Goal: Transaction & Acquisition: Purchase product/service

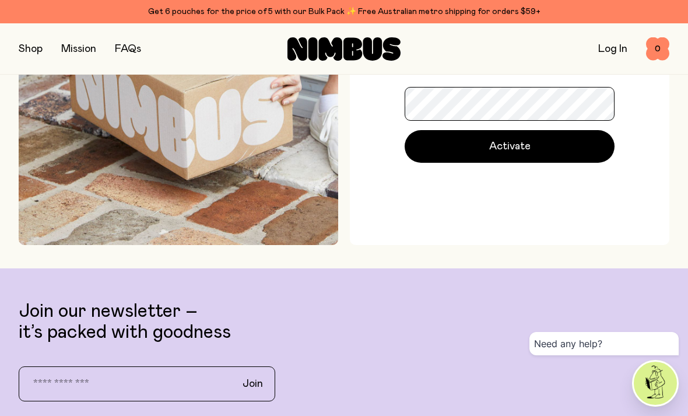
scroll to position [160, 0]
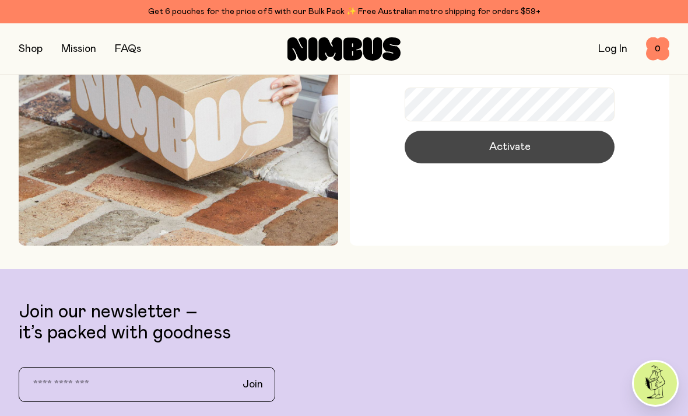
click at [528, 155] on span "Activate" at bounding box center [509, 147] width 41 height 16
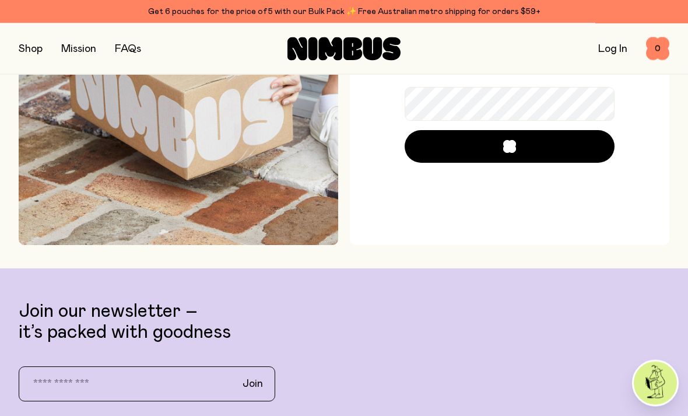
scroll to position [161, 0]
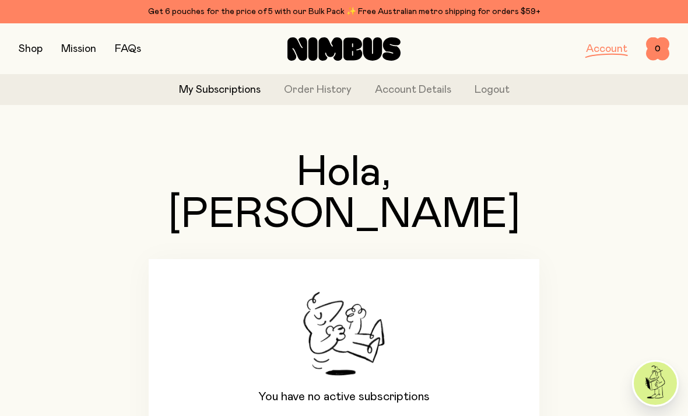
click at [26, 47] on button "button" at bounding box center [31, 49] width 24 height 16
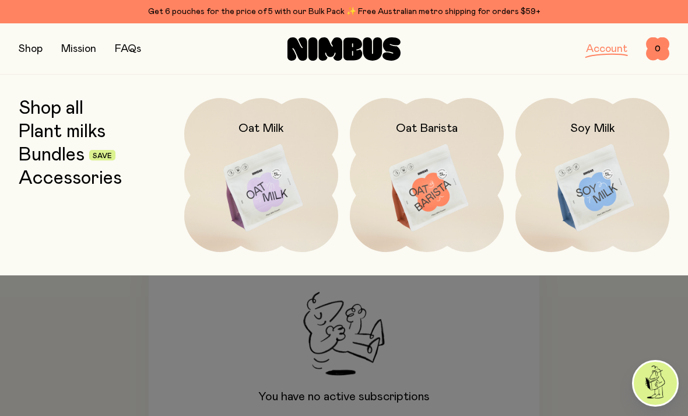
click at [41, 161] on link "Bundles" at bounding box center [52, 155] width 66 height 21
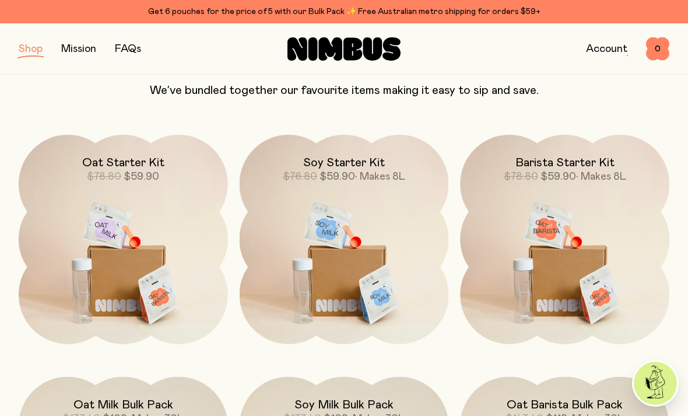
scroll to position [131, 0]
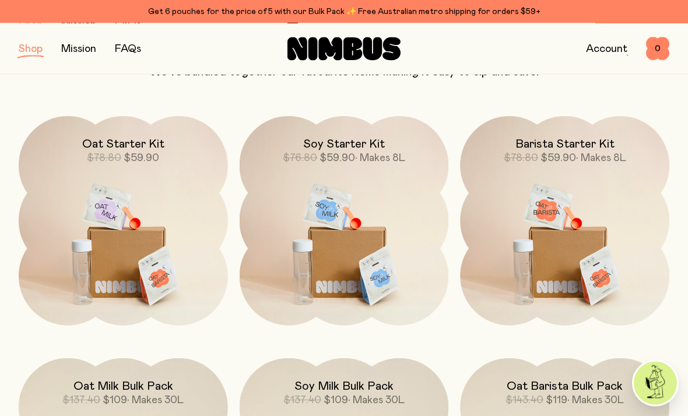
click at [58, 157] on div "Oat Starter Kit $78.80 $59.90" at bounding box center [123, 141] width 209 height 49
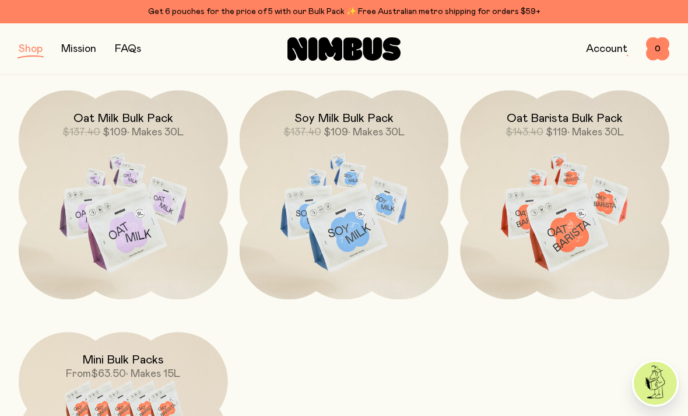
scroll to position [370, 0]
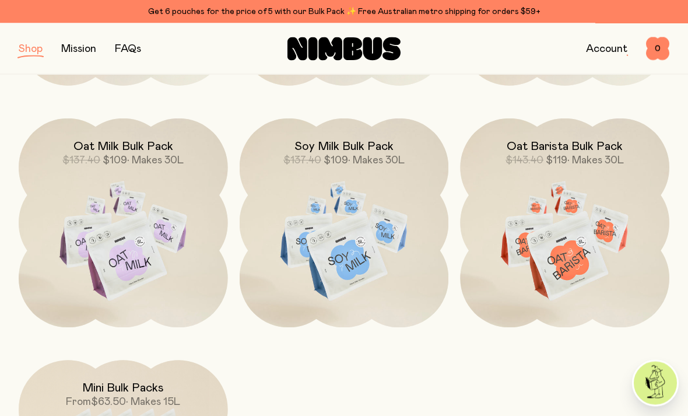
click at [94, 203] on img at bounding box center [123, 242] width 209 height 246
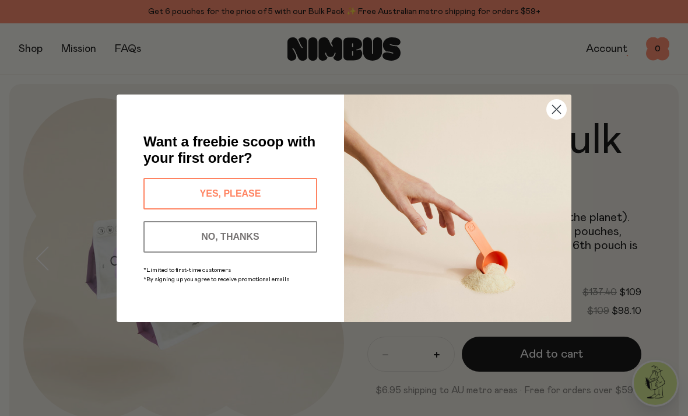
click at [157, 189] on button "YES, PLEASE" at bounding box center [230, 193] width 174 height 31
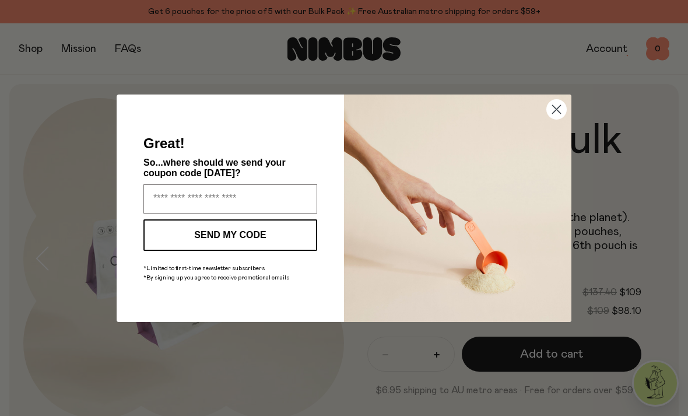
click at [559, 114] on circle "Close dialog" at bounding box center [556, 108] width 19 height 19
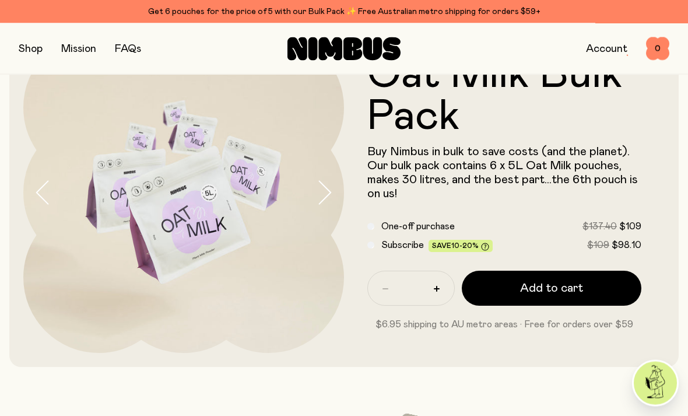
scroll to position [66, 0]
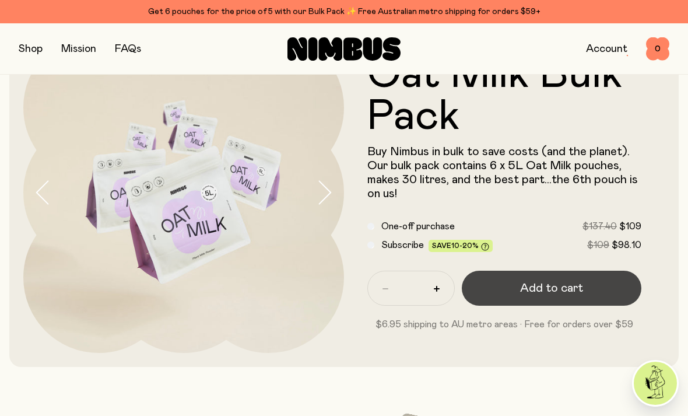
click at [503, 279] on button "Add to cart" at bounding box center [552, 288] width 180 height 35
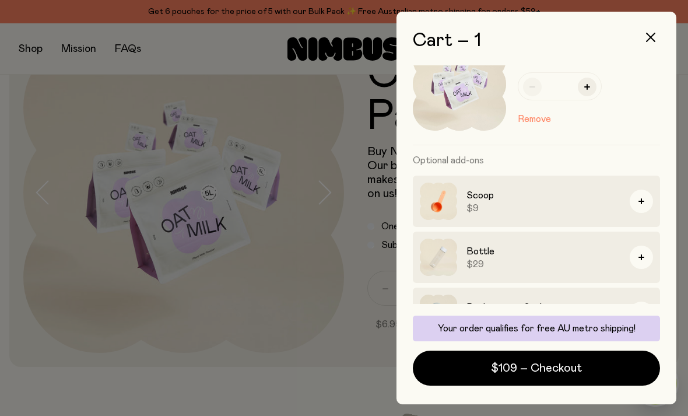
scroll to position [40, 0]
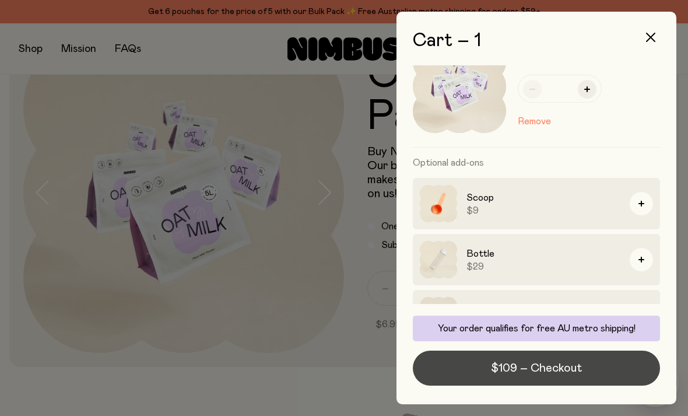
click at [463, 386] on button "$109 – Checkout" at bounding box center [536, 368] width 247 height 35
